Goal: Task Accomplishment & Management: Manage account settings

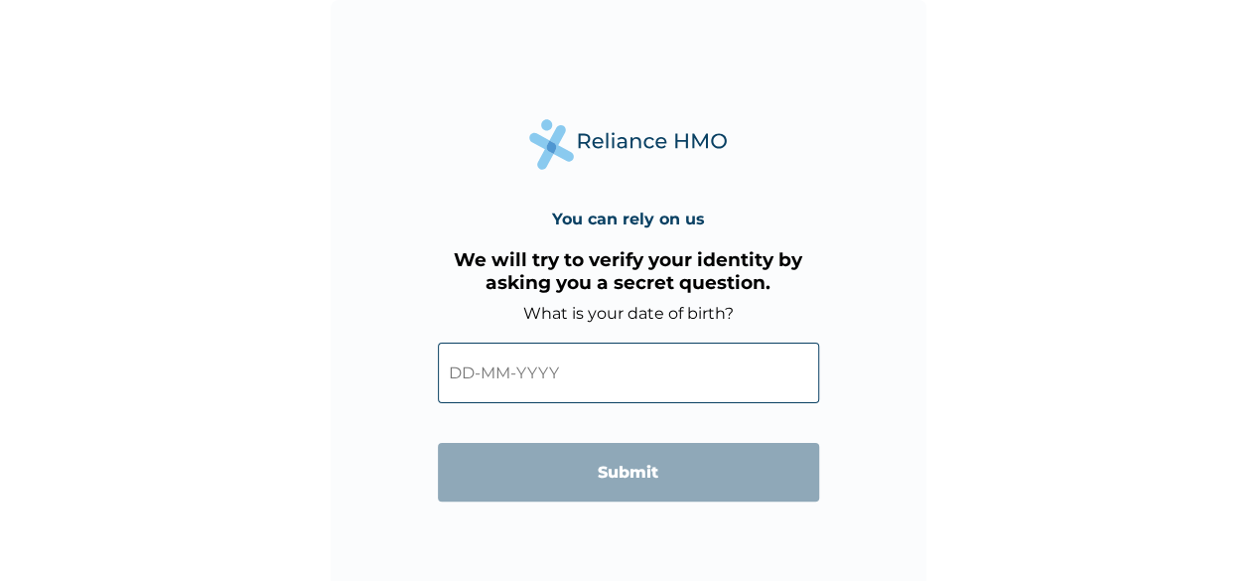
click at [580, 378] on input "text" at bounding box center [628, 373] width 381 height 61
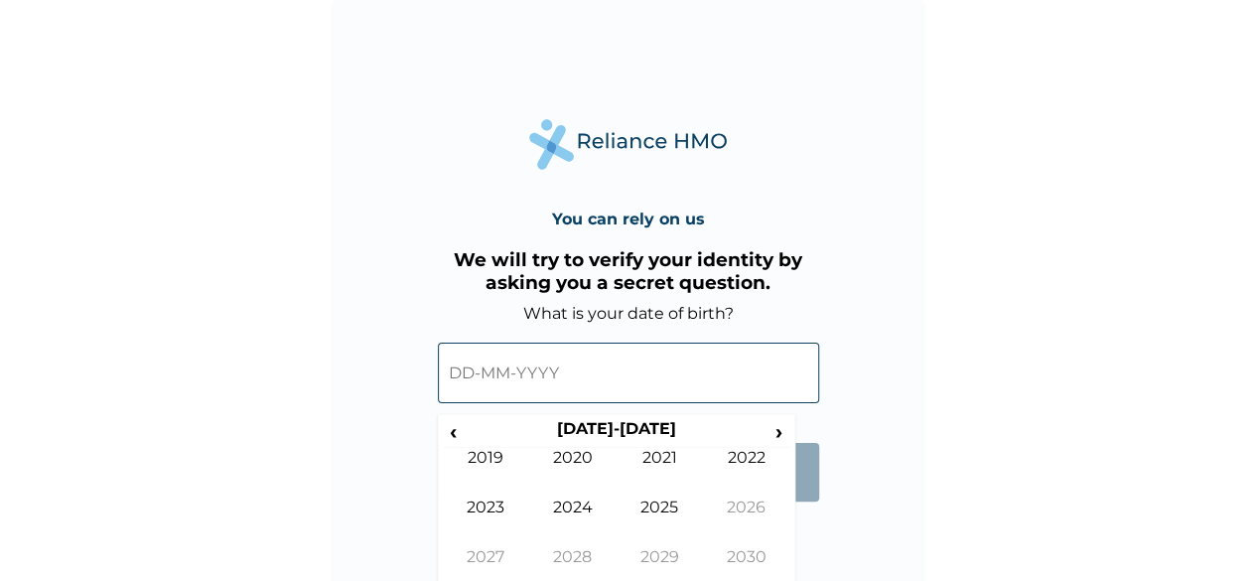
click at [481, 375] on input "text" at bounding box center [628, 373] width 381 height 61
click at [462, 391] on input "text" at bounding box center [628, 373] width 381 height 61
click at [457, 431] on span "‹" at bounding box center [453, 431] width 21 height 25
click at [454, 438] on span "‹" at bounding box center [453, 431] width 21 height 25
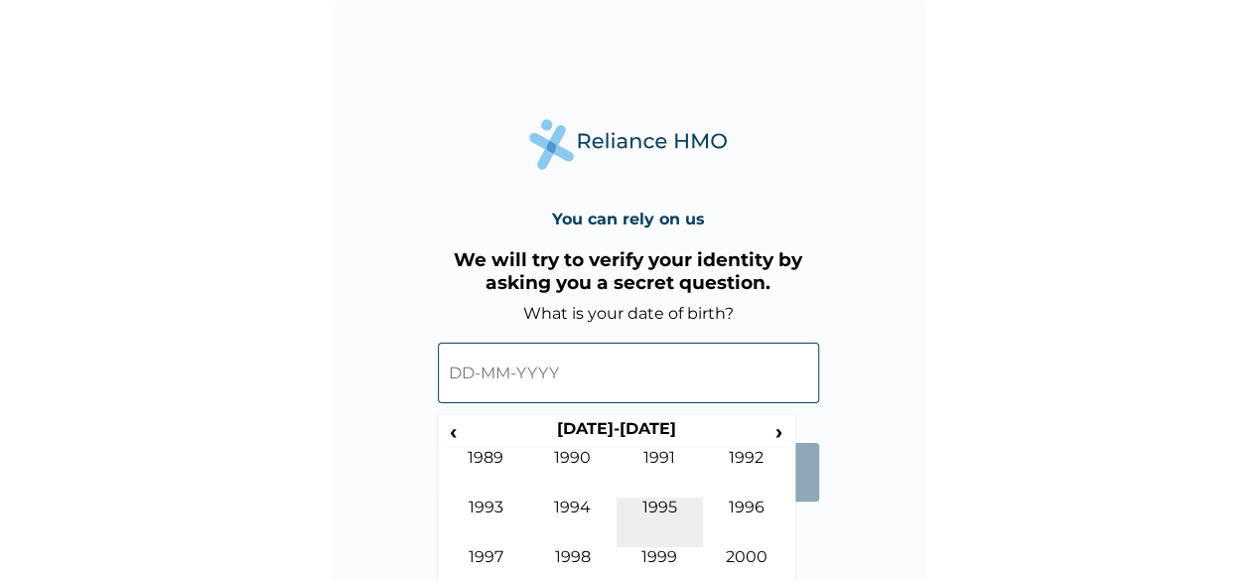
click at [658, 498] on td "1995" at bounding box center [660, 522] width 87 height 50
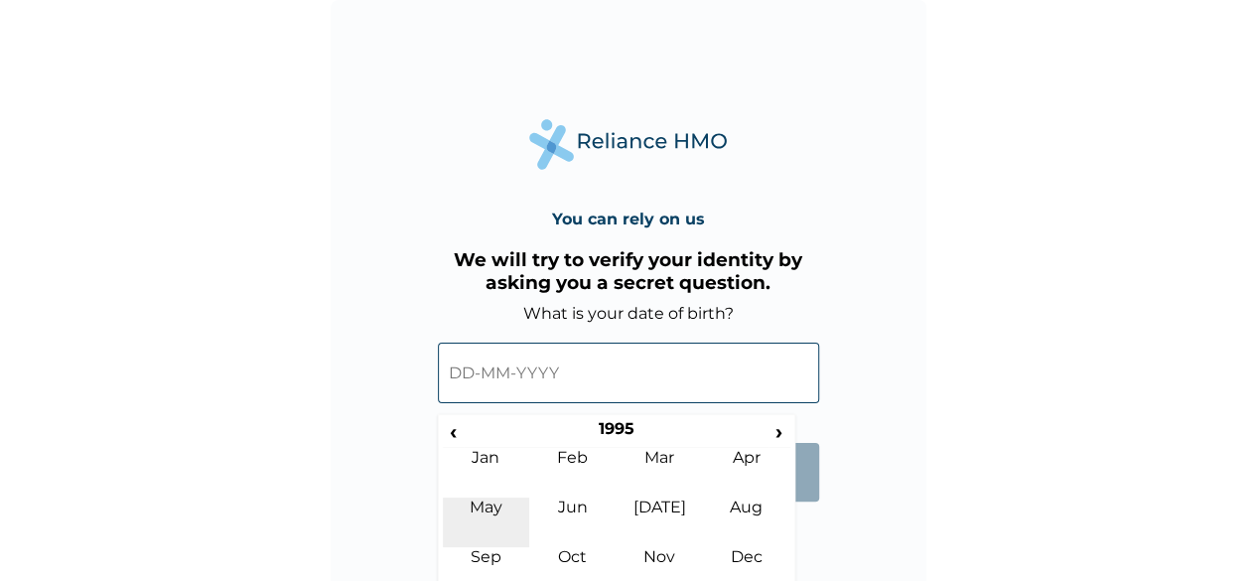
click at [504, 502] on td "May" at bounding box center [486, 522] width 87 height 50
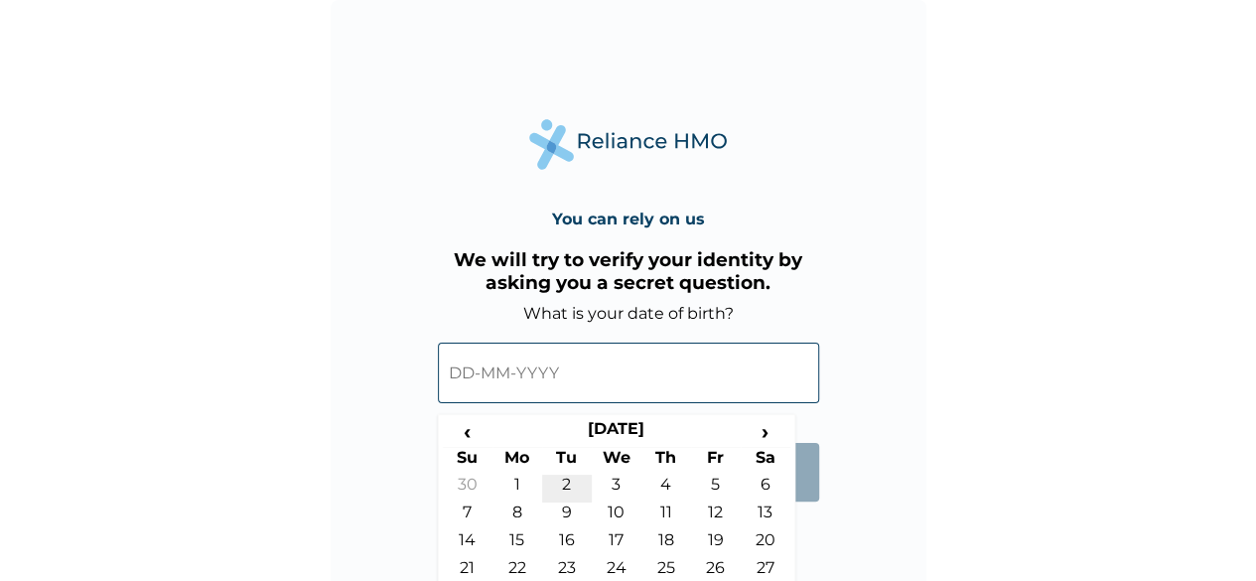
click at [562, 484] on td "2" at bounding box center [567, 489] width 50 height 28
type input "02-05-1995"
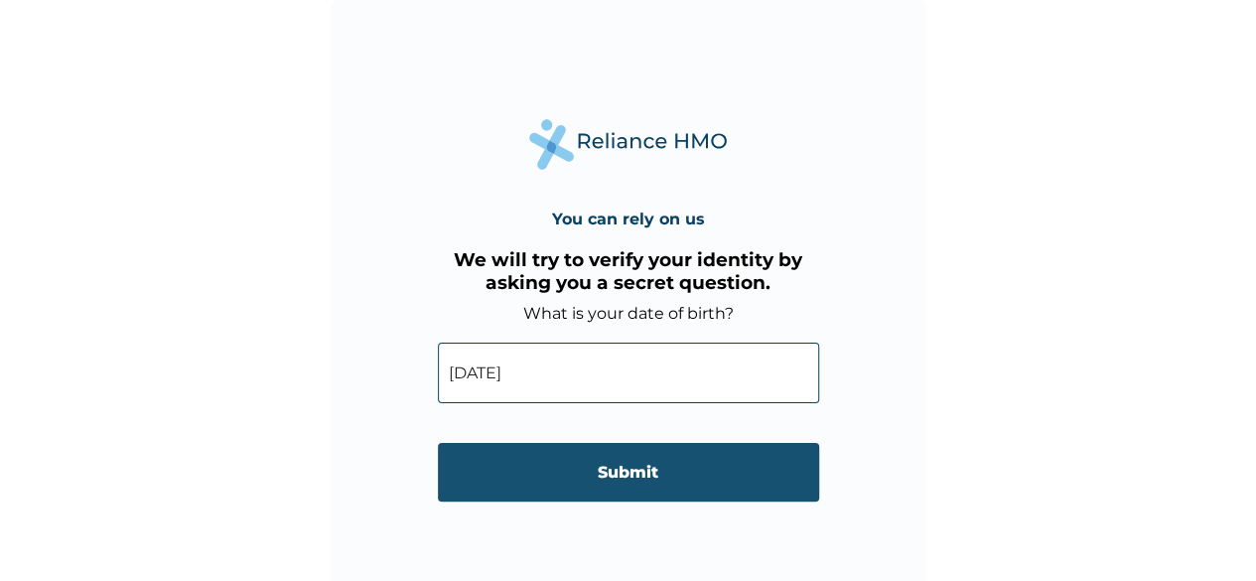
click at [574, 483] on input "Submit" at bounding box center [628, 472] width 381 height 59
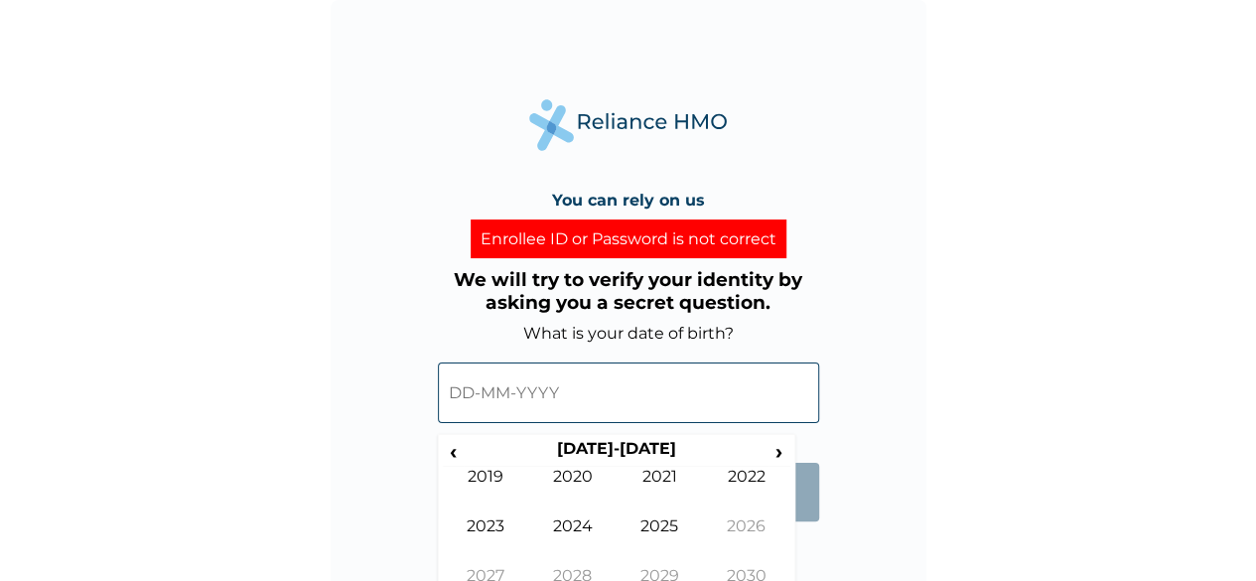
click at [464, 400] on input "text" at bounding box center [628, 392] width 381 height 61
click at [457, 444] on span "‹" at bounding box center [453, 451] width 21 height 25
click at [465, 461] on th "2000-2009" at bounding box center [616, 453] width 305 height 28
click at [449, 452] on span "‹" at bounding box center [453, 451] width 21 height 25
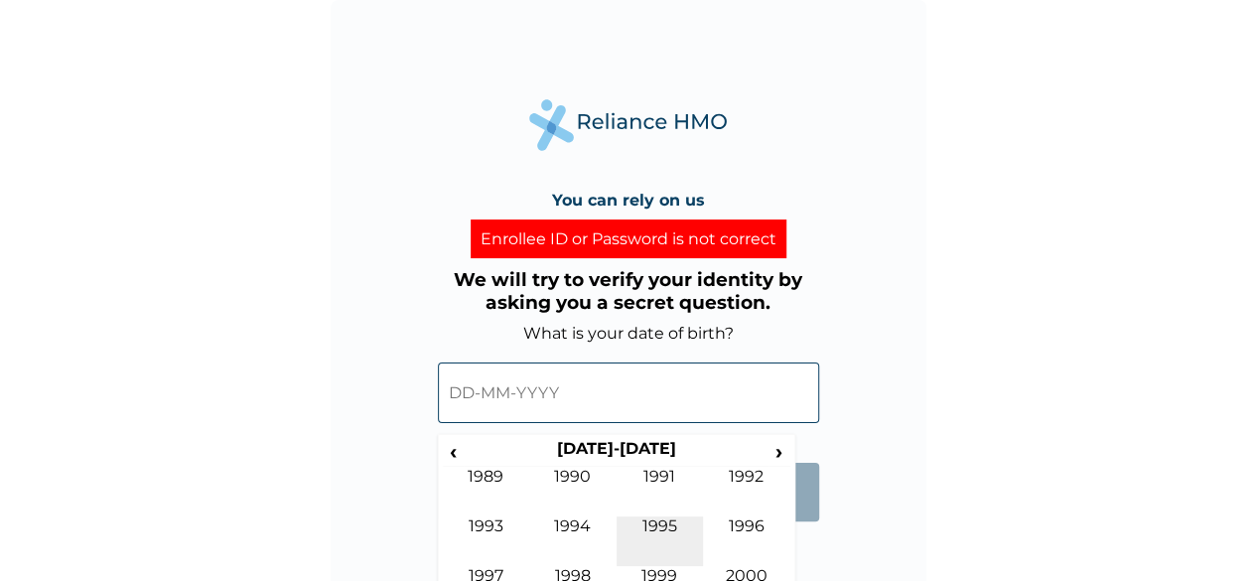
click at [676, 539] on td "1995" at bounding box center [660, 541] width 87 height 50
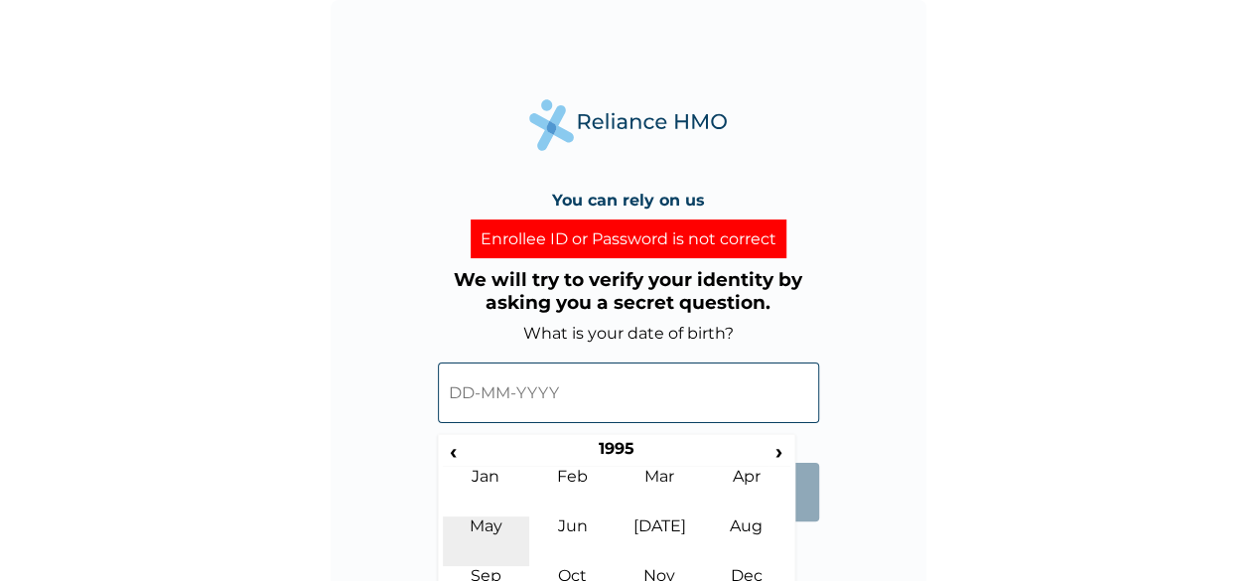
click at [509, 538] on td "May" at bounding box center [486, 541] width 87 height 50
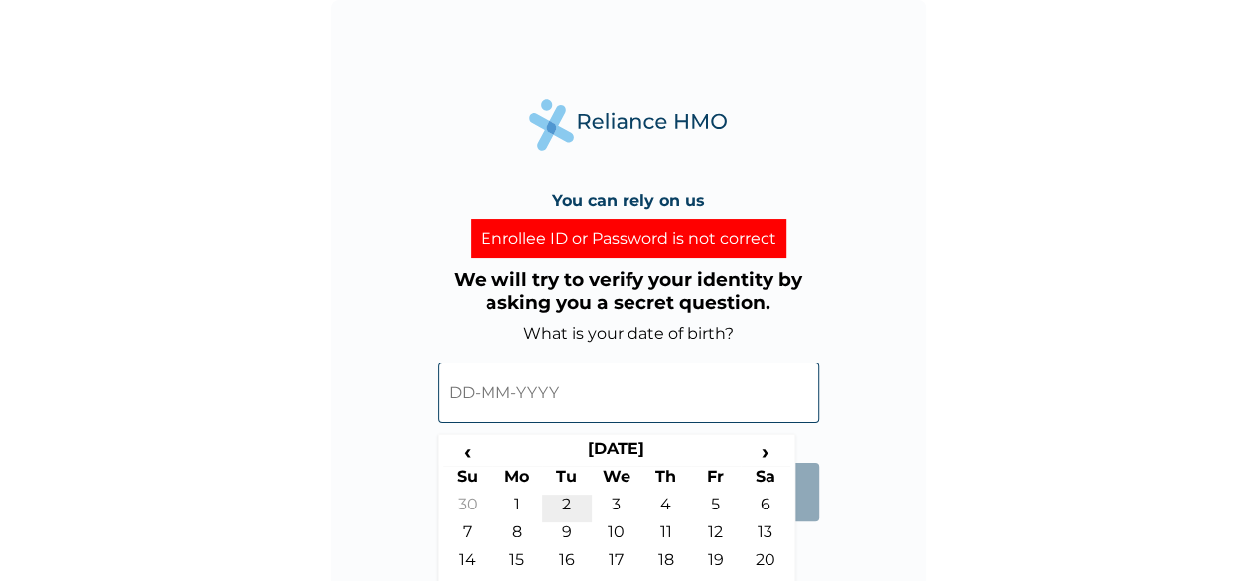
click at [573, 506] on td "2" at bounding box center [567, 509] width 50 height 28
type input "02-05-1995"
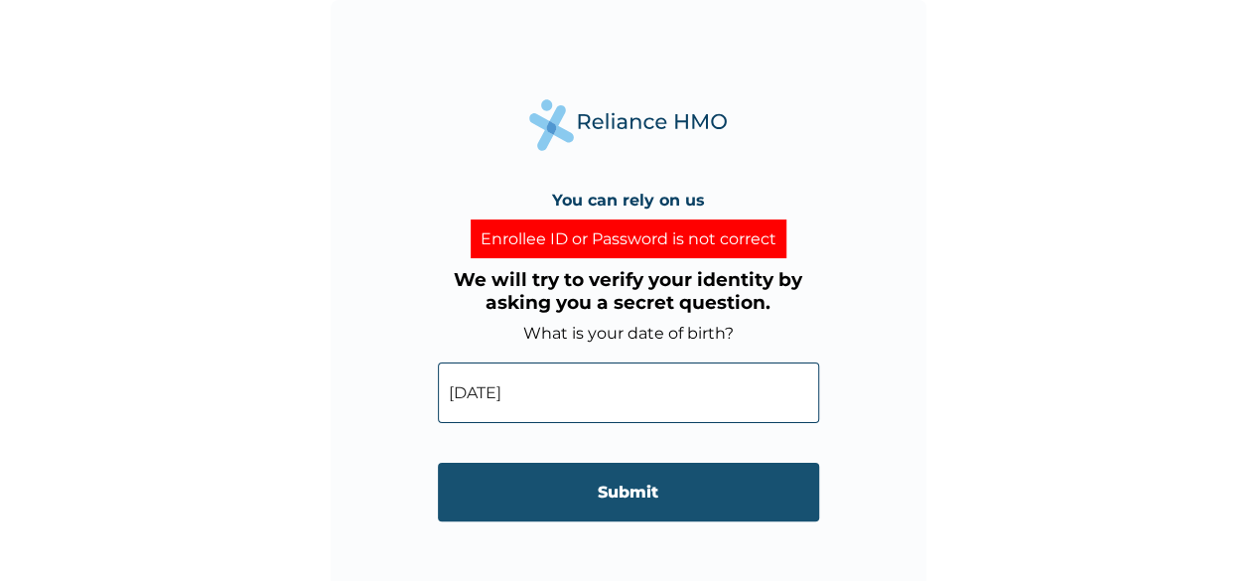
click at [592, 503] on input "Submit" at bounding box center [628, 492] width 381 height 59
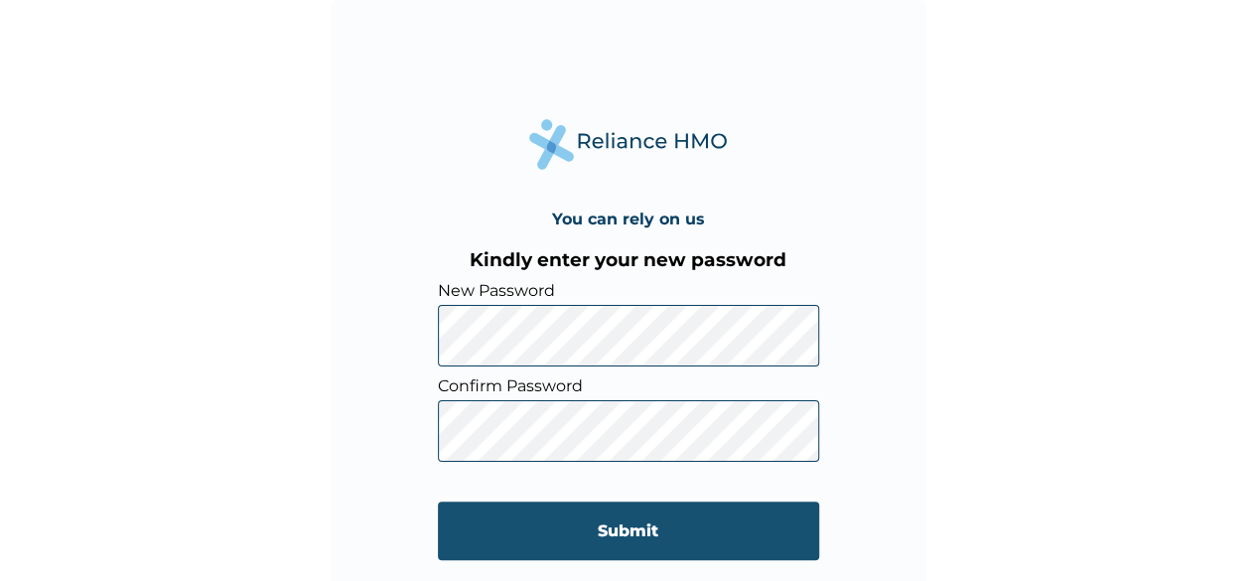
click at [497, 524] on input "Submit" at bounding box center [628, 530] width 381 height 59
